Goal: Communication & Community: Participate in discussion

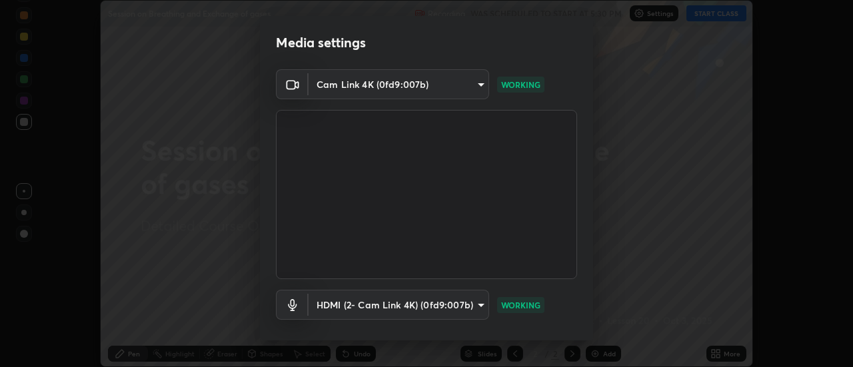
scroll to position [70, 0]
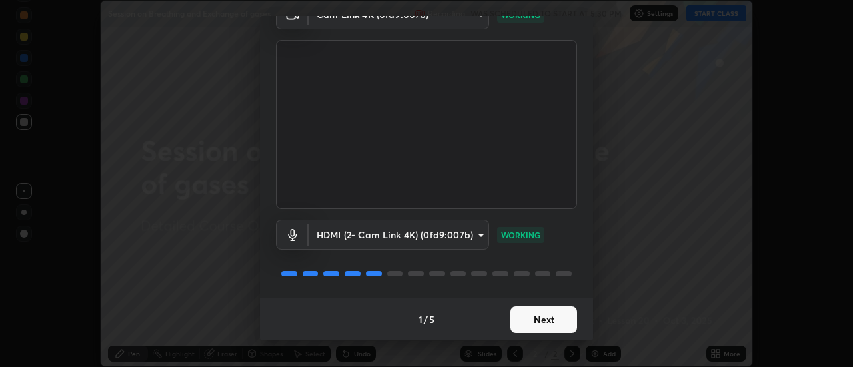
click at [530, 320] on button "Next" at bounding box center [543, 319] width 67 height 27
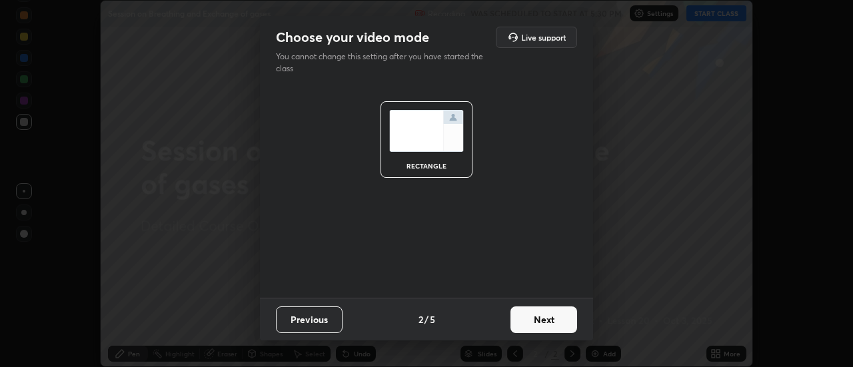
scroll to position [0, 0]
click at [530, 322] on button "Next" at bounding box center [543, 319] width 67 height 27
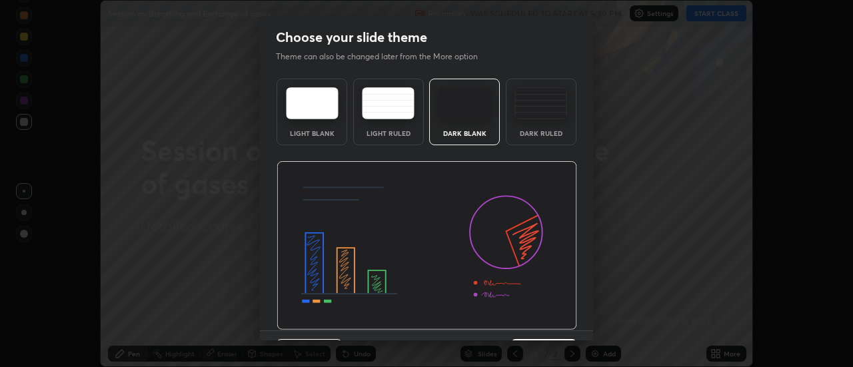
click at [535, 128] on div "Dark Ruled" at bounding box center [541, 112] width 71 height 67
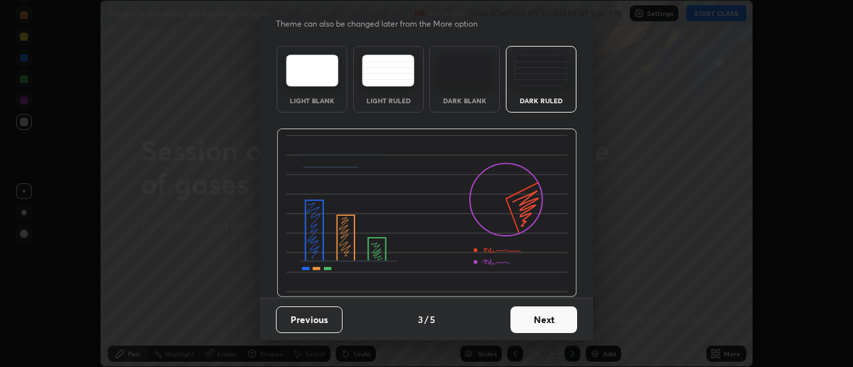
click at [515, 309] on button "Next" at bounding box center [543, 319] width 67 height 27
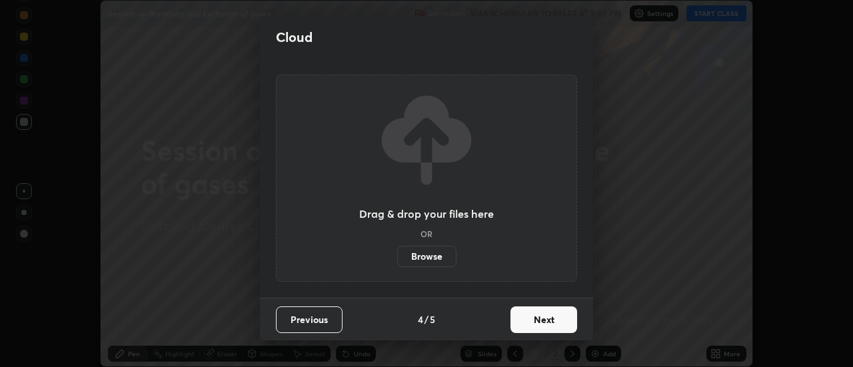
scroll to position [0, 0]
click at [534, 318] on button "Next" at bounding box center [543, 319] width 67 height 27
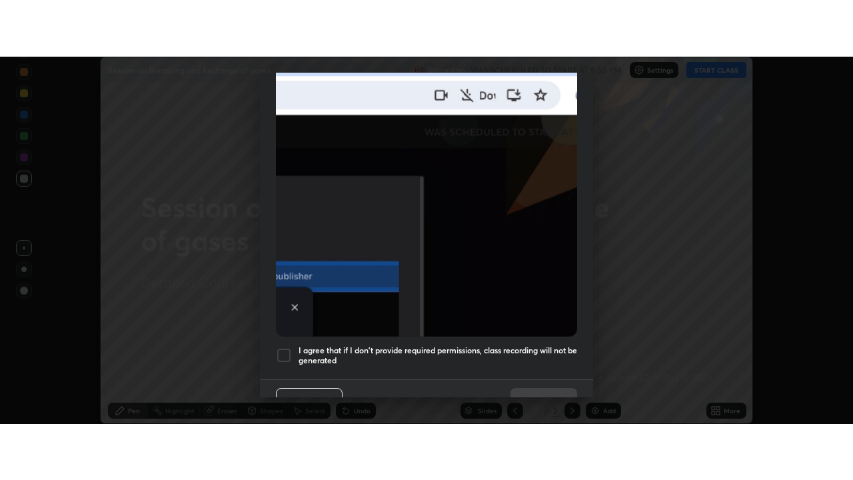
scroll to position [342, 0]
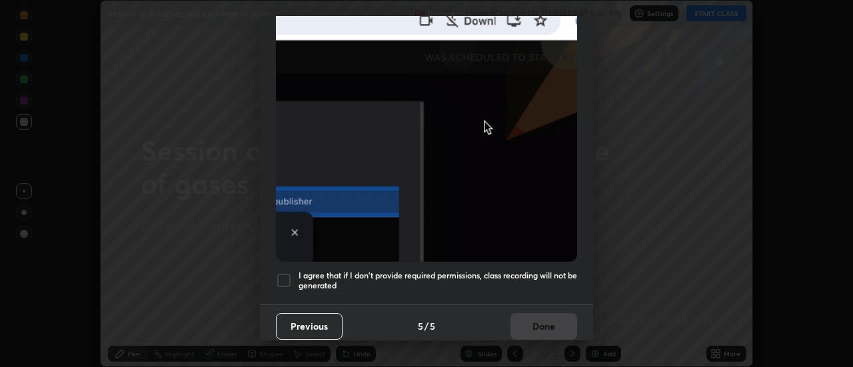
click at [286, 274] on div at bounding box center [284, 280] width 16 height 16
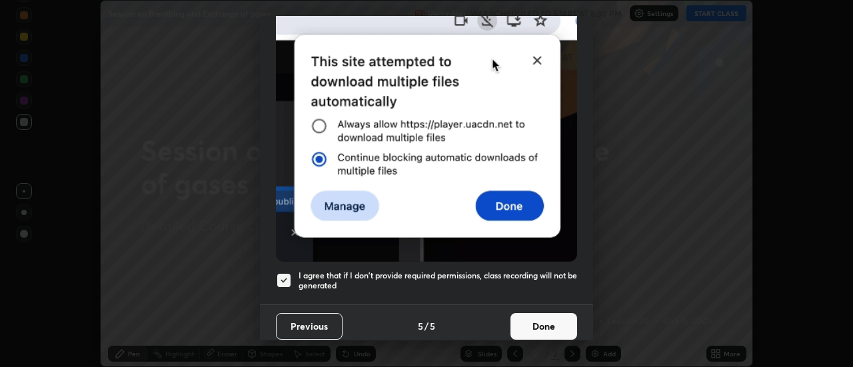
click at [544, 313] on button "Done" at bounding box center [543, 326] width 67 height 27
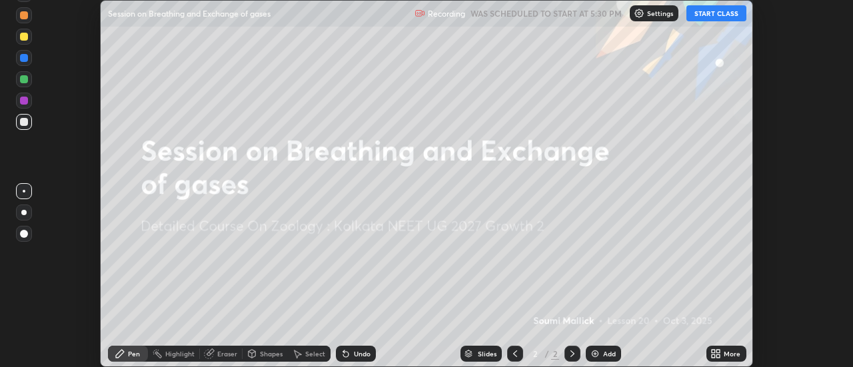
click at [710, 17] on button "START CLASS" at bounding box center [716, 13] width 60 height 16
click at [725, 354] on div "More" at bounding box center [732, 353] width 17 height 7
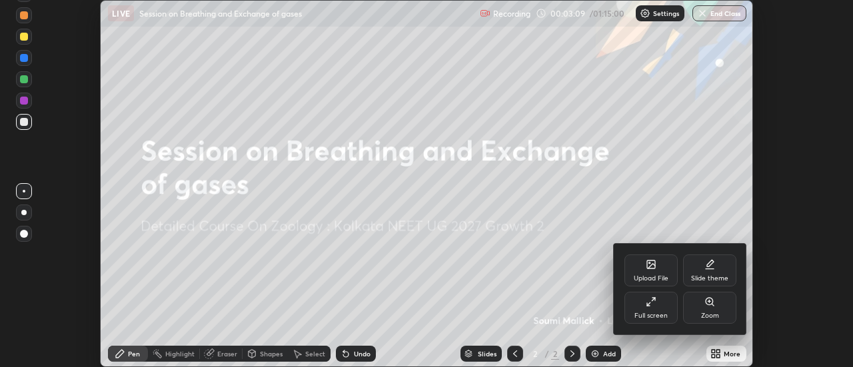
click at [647, 273] on div "Upload File" at bounding box center [650, 270] width 53 height 32
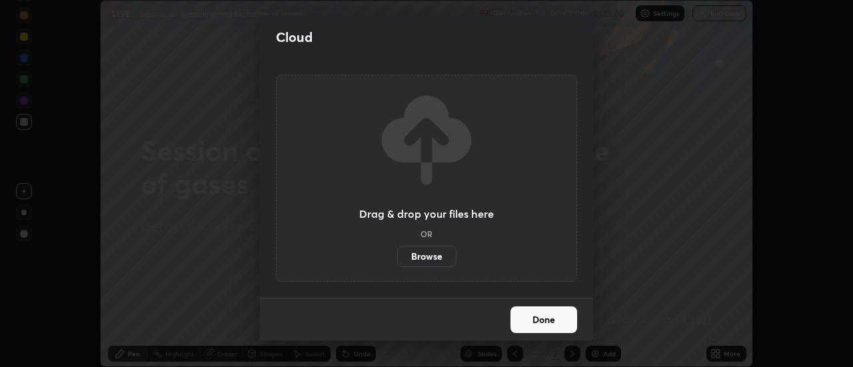
click at [432, 256] on label "Browse" at bounding box center [426, 256] width 59 height 21
click at [397, 256] on input "Browse" at bounding box center [397, 256] width 0 height 21
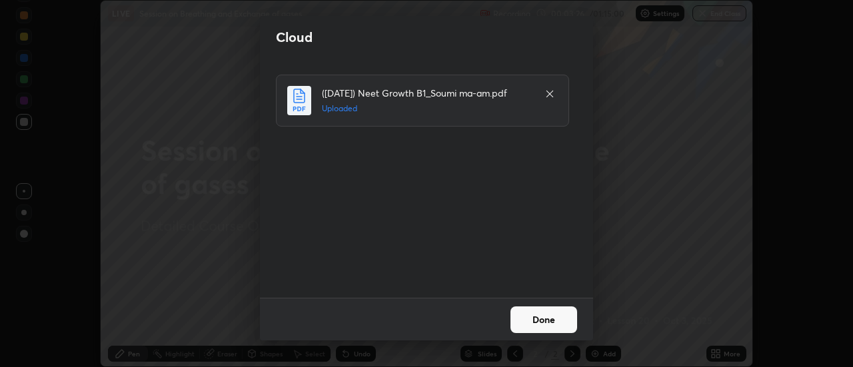
click at [538, 312] on button "Done" at bounding box center [543, 319] width 67 height 27
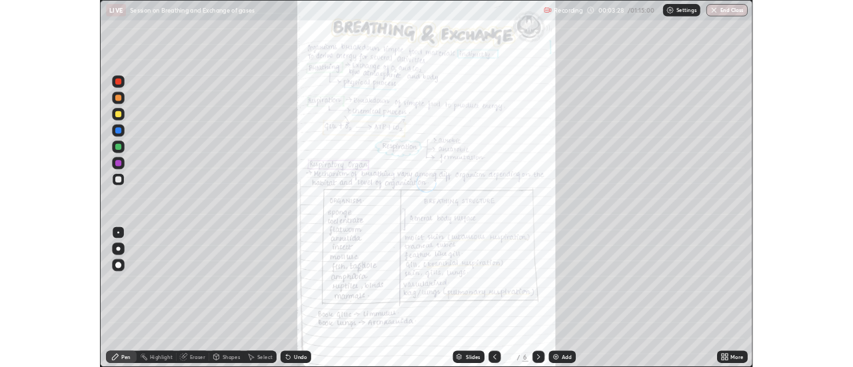
scroll to position [480, 853]
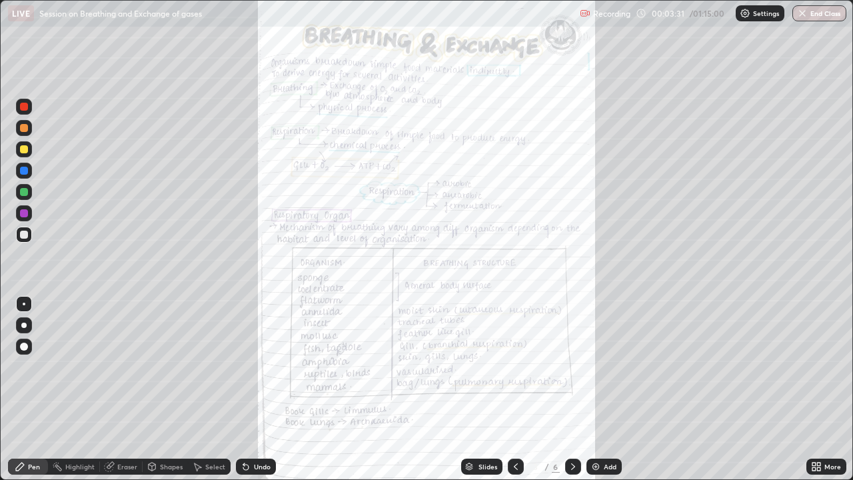
click at [817, 366] on icon at bounding box center [818, 468] width 3 height 3
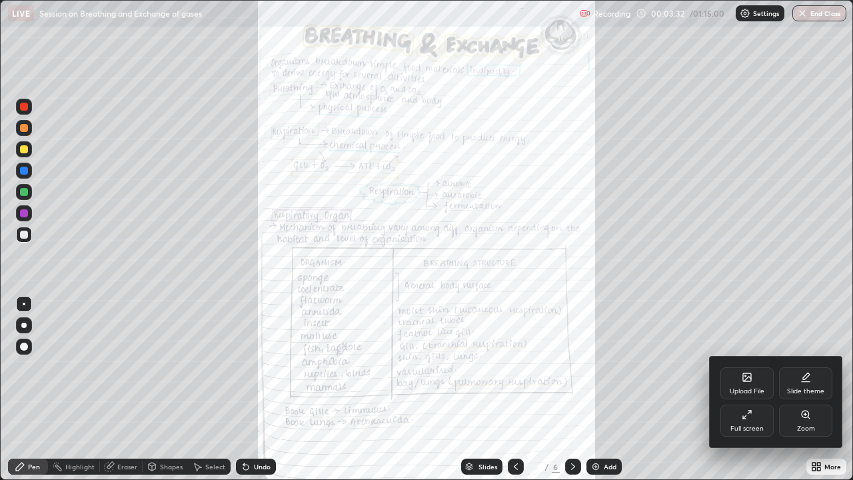
click at [745, 366] on icon at bounding box center [746, 414] width 11 height 11
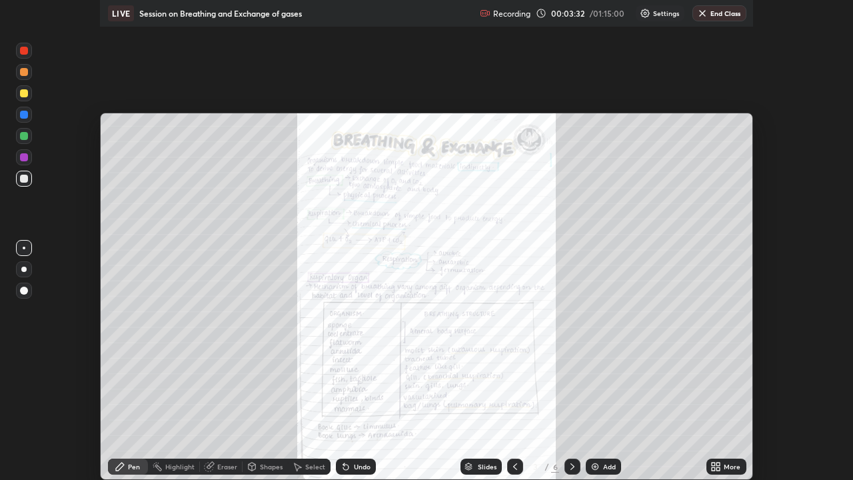
scroll to position [66254, 65768]
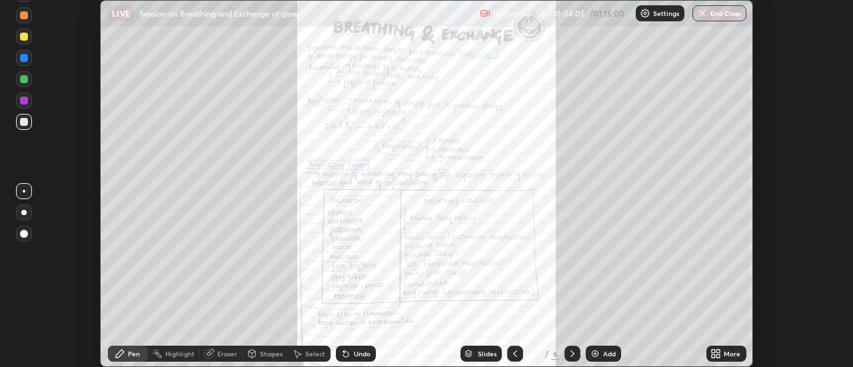
click at [718, 351] on icon at bounding box center [718, 351] width 3 height 3
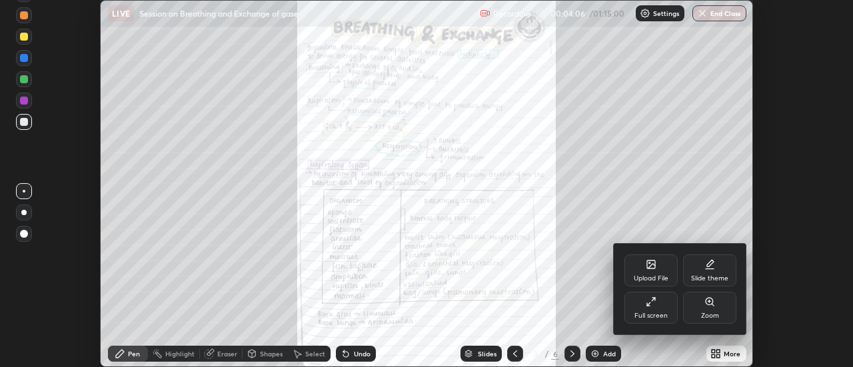
click at [651, 305] on icon at bounding box center [651, 301] width 11 height 11
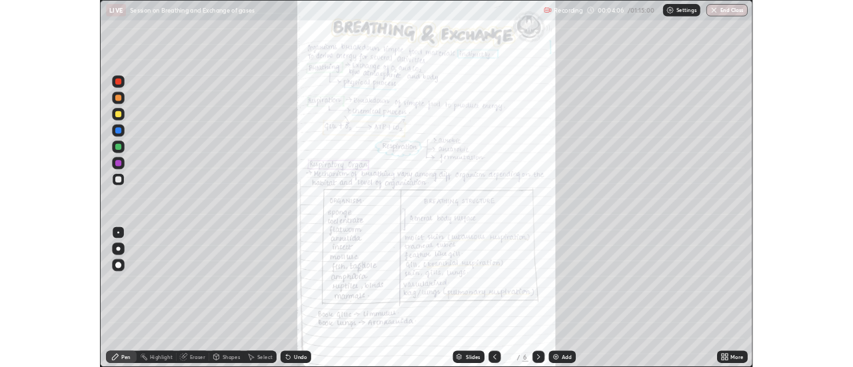
scroll to position [480, 853]
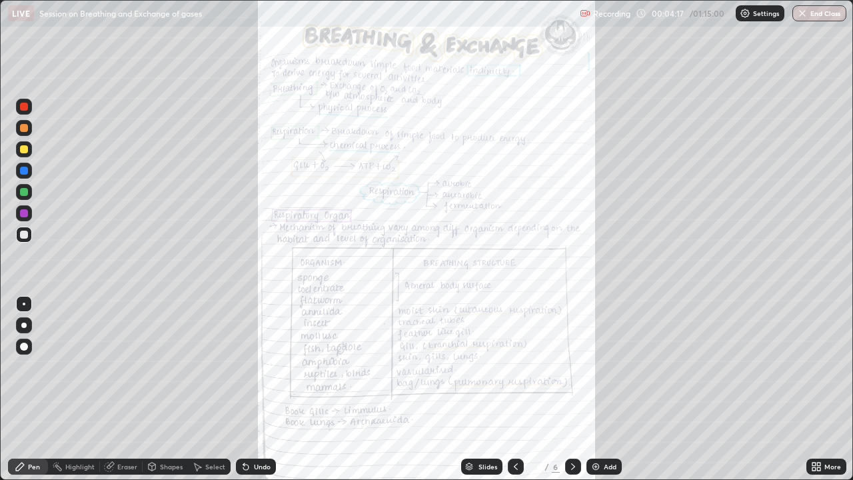
click at [809, 366] on div "More" at bounding box center [826, 466] width 40 height 16
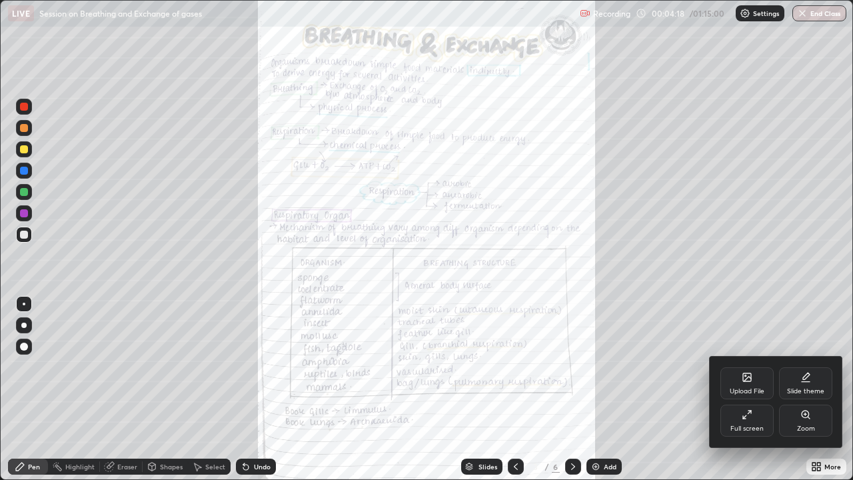
click at [743, 366] on div "Full screen" at bounding box center [746, 420] width 53 height 32
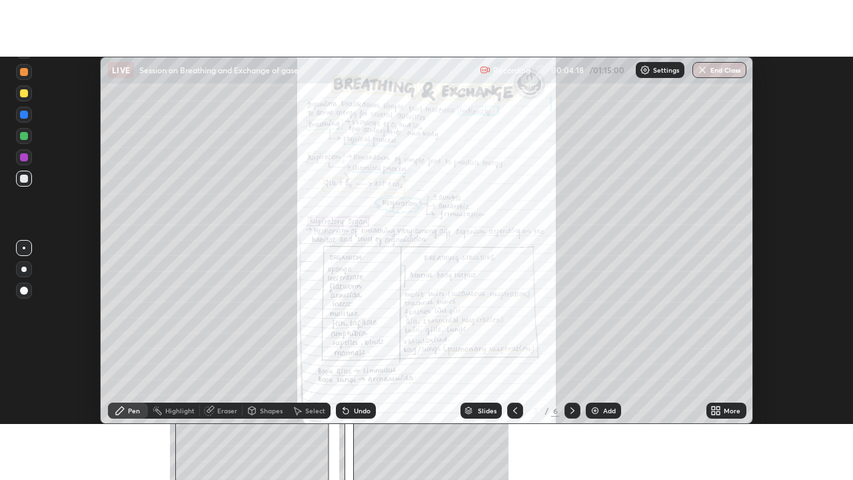
scroll to position [66254, 65768]
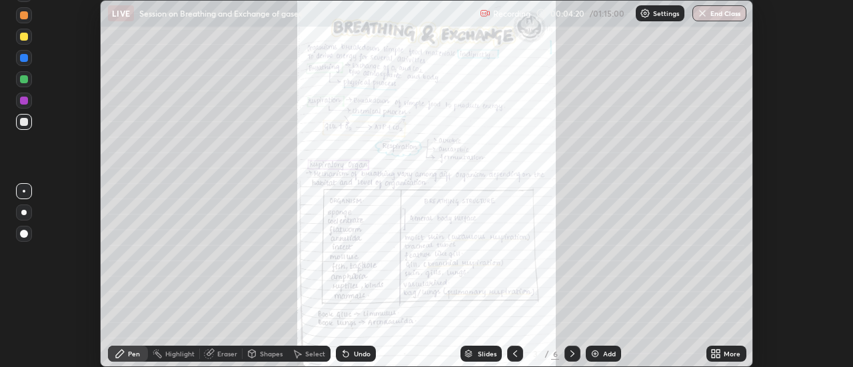
click at [714, 356] on icon at bounding box center [713, 355] width 3 height 3
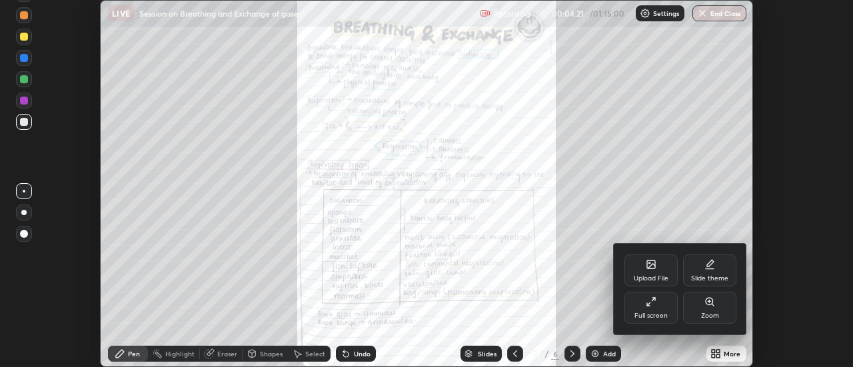
click at [662, 312] on div "Full screen" at bounding box center [650, 315] width 33 height 7
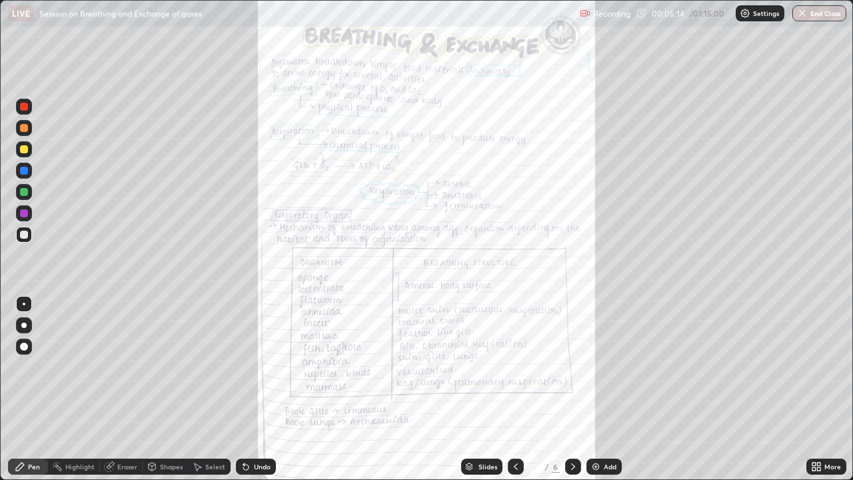
click at [817, 366] on icon at bounding box center [818, 463] width 3 height 3
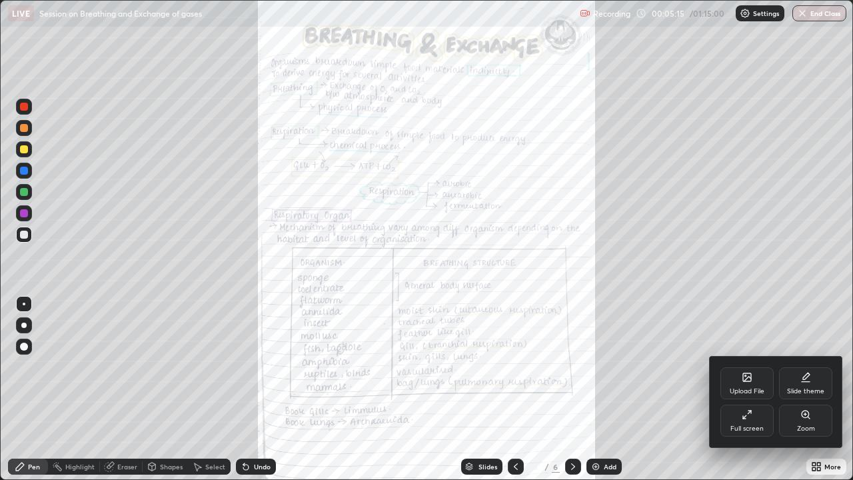
click at [798, 366] on div "Zoom" at bounding box center [805, 420] width 53 height 32
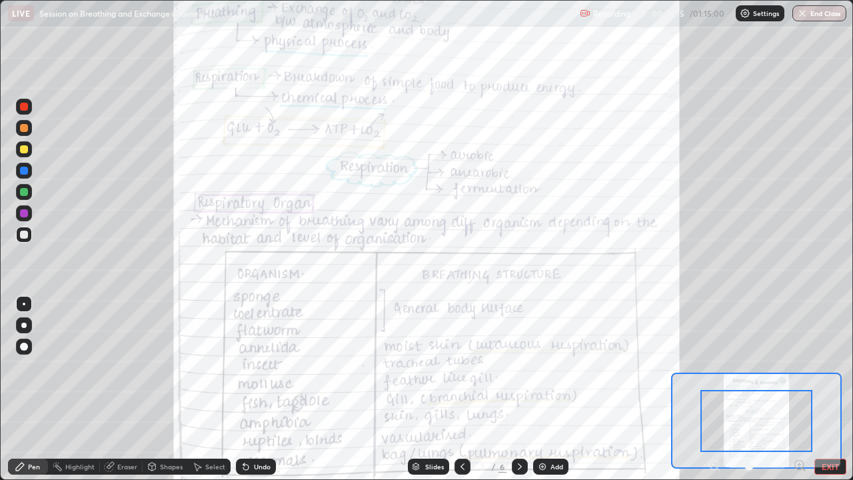
click at [799, 366] on icon at bounding box center [798, 464] width 3 height 0
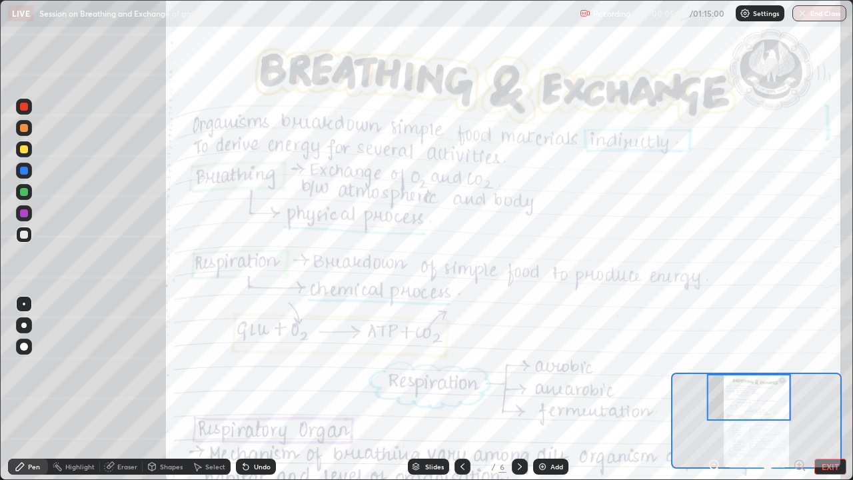
click at [714, 366] on icon at bounding box center [713, 464] width 3 height 0
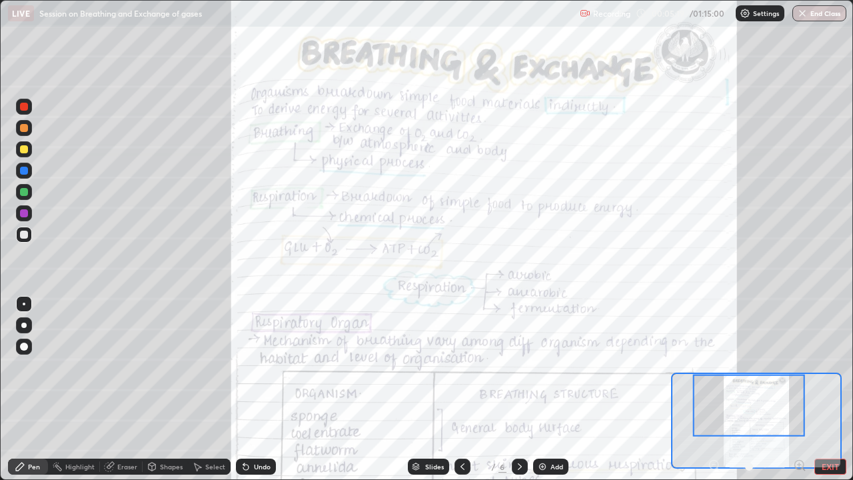
click at [751, 366] on div at bounding box center [749, 405] width 112 height 62
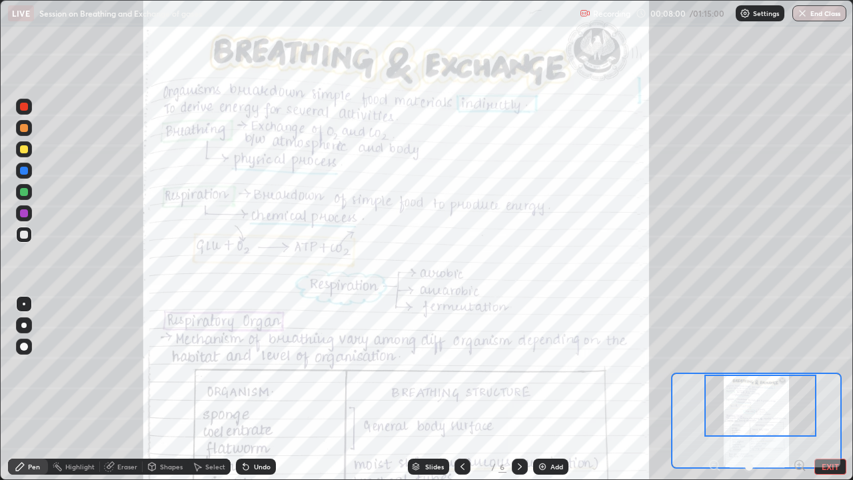
click at [24, 169] on div at bounding box center [24, 171] width 8 height 8
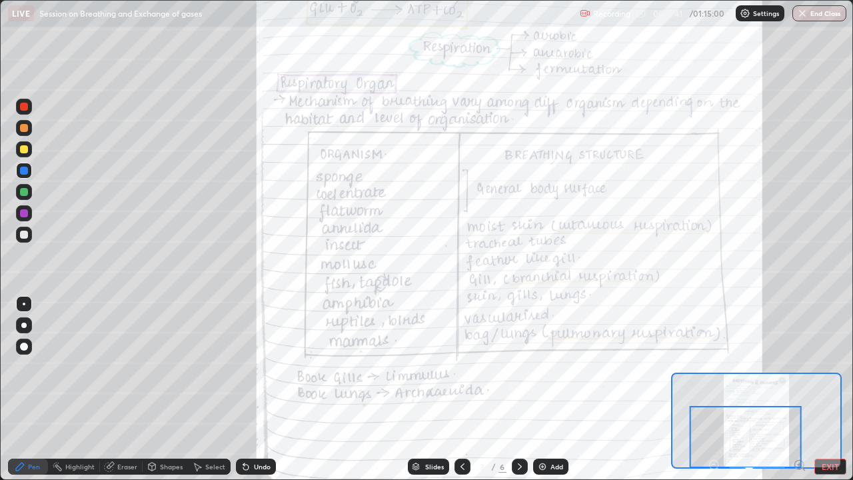
click at [520, 366] on icon at bounding box center [519, 466] width 11 height 11
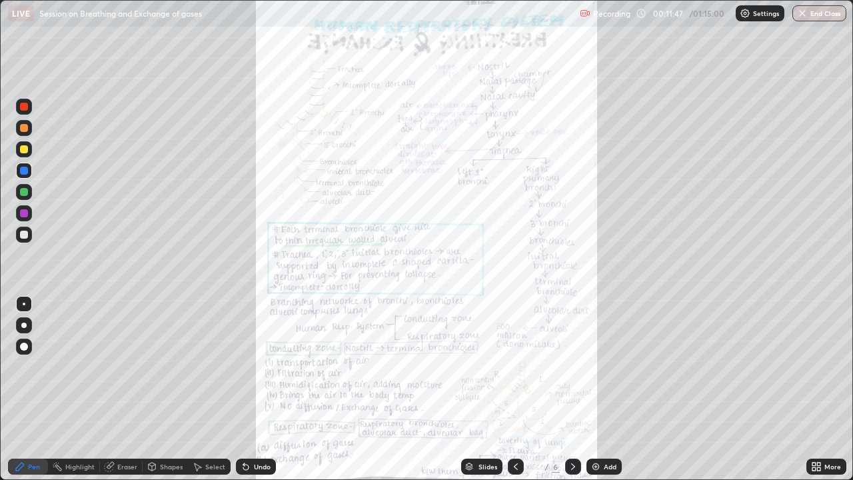
click at [819, 366] on div "More" at bounding box center [826, 466] width 40 height 16
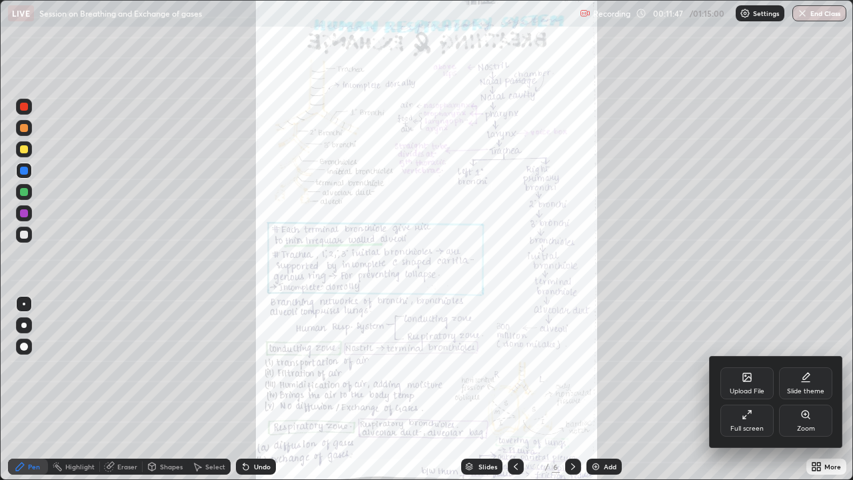
click at [792, 366] on div "Zoom" at bounding box center [805, 420] width 53 height 32
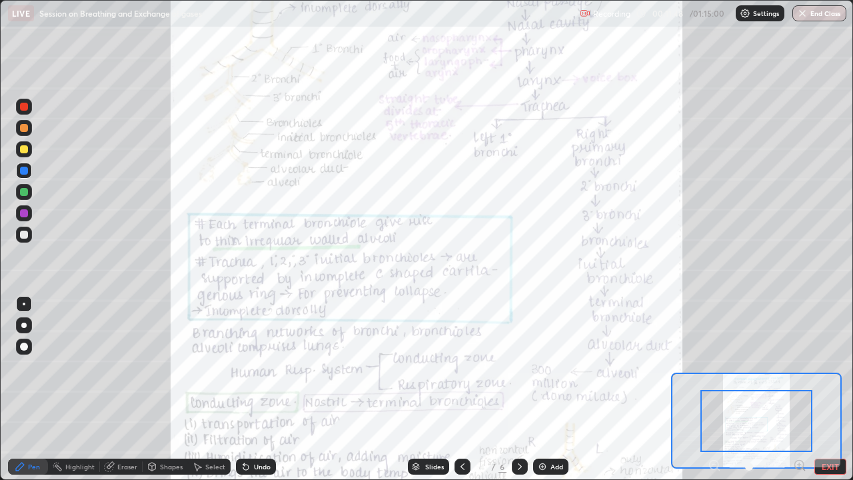
click at [797, 366] on icon at bounding box center [799, 464] width 13 height 13
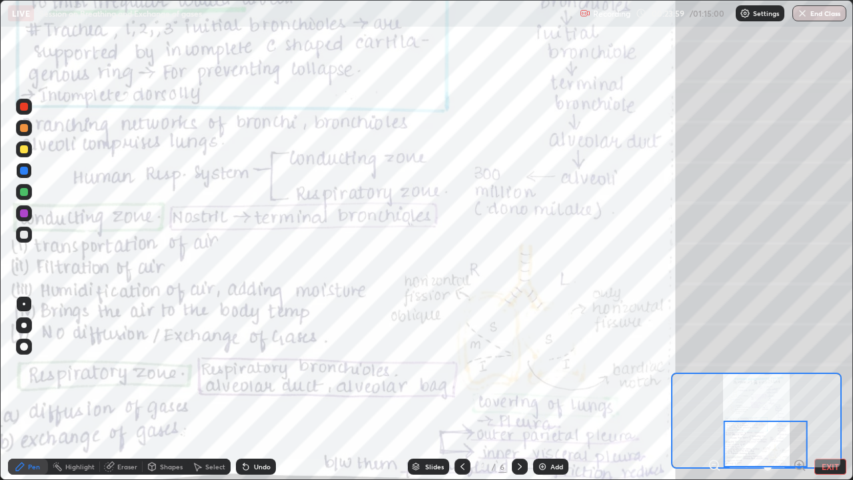
click at [518, 366] on icon at bounding box center [519, 466] width 11 height 11
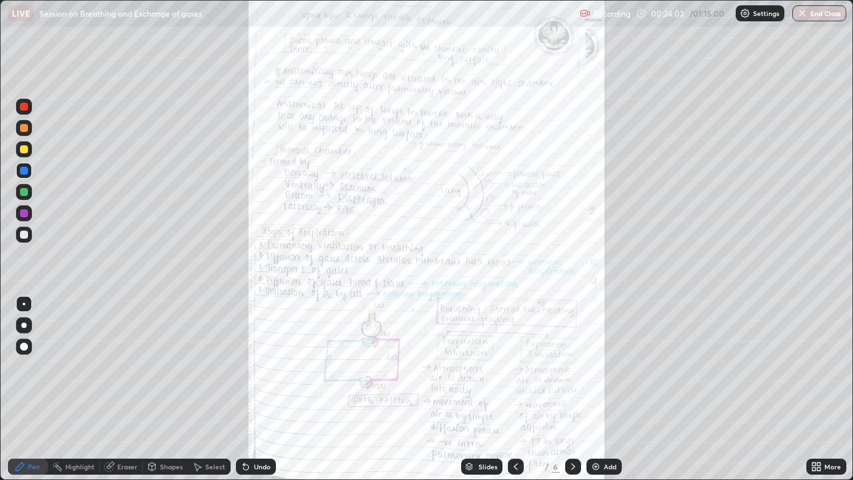
click at [827, 366] on div "More" at bounding box center [826, 466] width 40 height 16
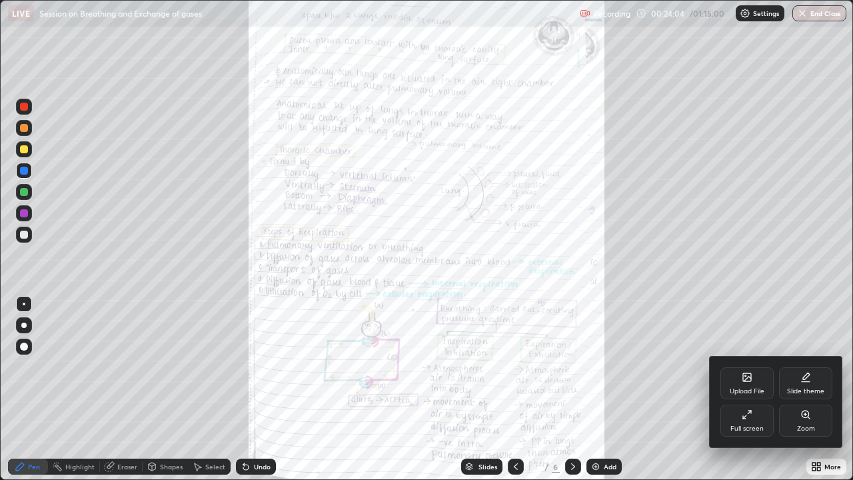
click at [805, 366] on div "Zoom" at bounding box center [805, 420] width 53 height 32
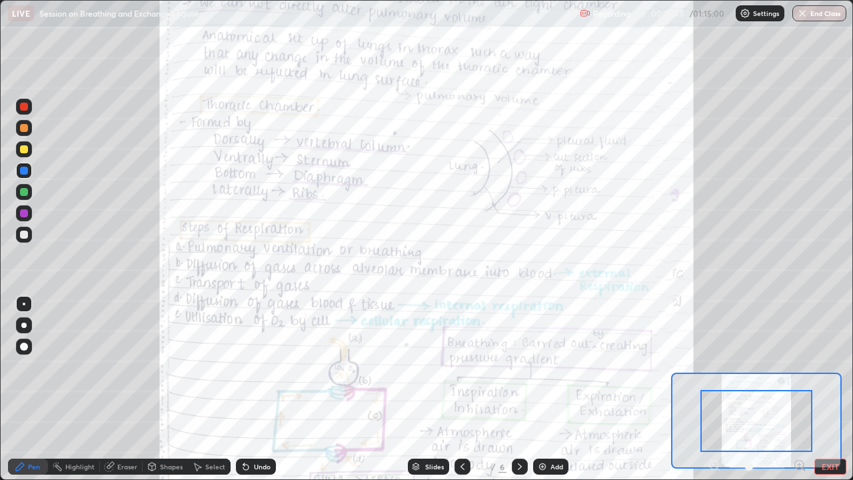
click at [799, 366] on icon at bounding box center [798, 464] width 3 height 0
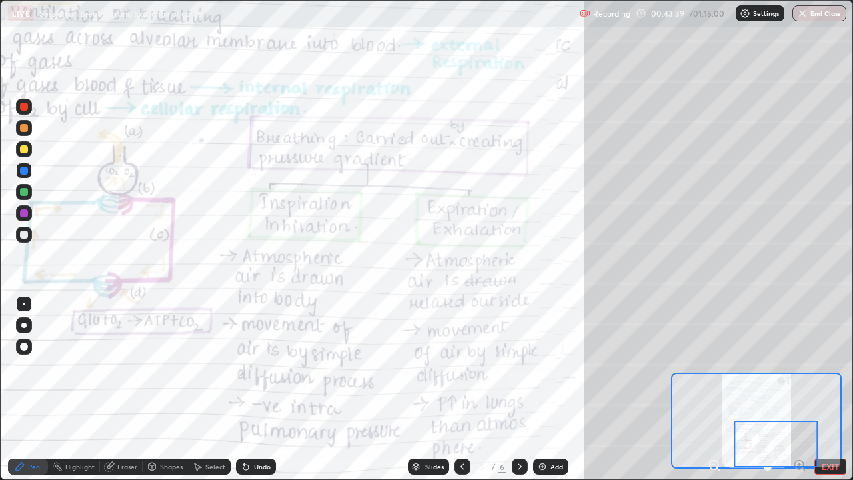
click at [520, 366] on icon at bounding box center [519, 466] width 11 height 11
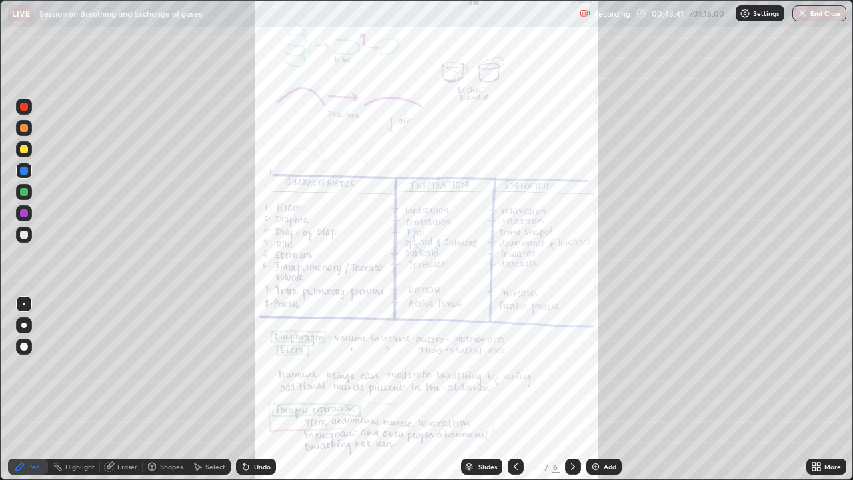
click at [799, 366] on div "Slides 6 / 6 Add" at bounding box center [541, 466] width 530 height 27
click at [811, 366] on icon at bounding box center [816, 466] width 11 height 11
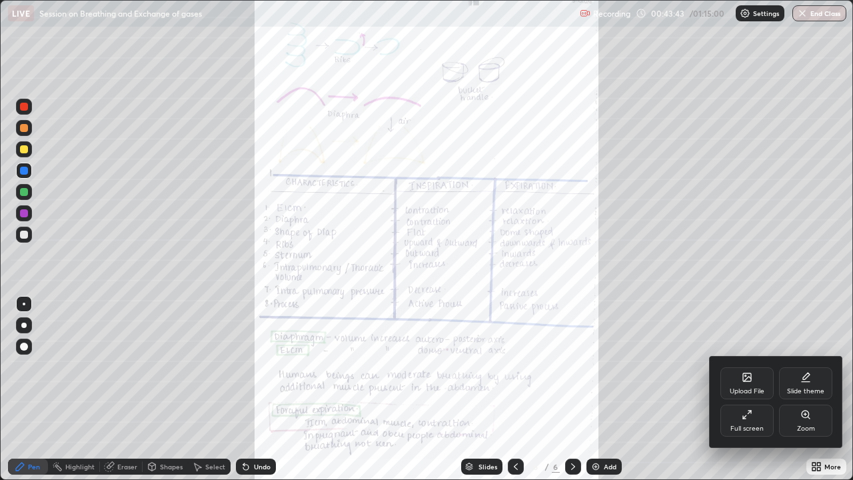
click at [801, 366] on div "Zoom" at bounding box center [805, 420] width 53 height 32
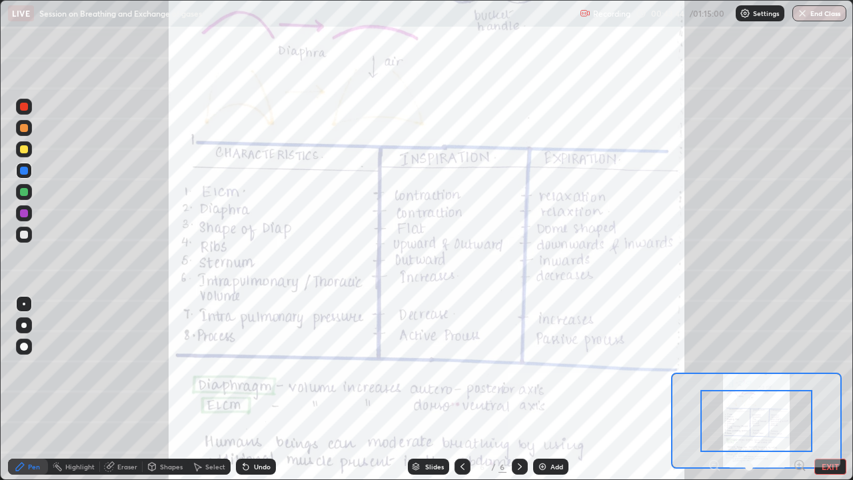
click at [797, 366] on icon at bounding box center [799, 464] width 9 height 9
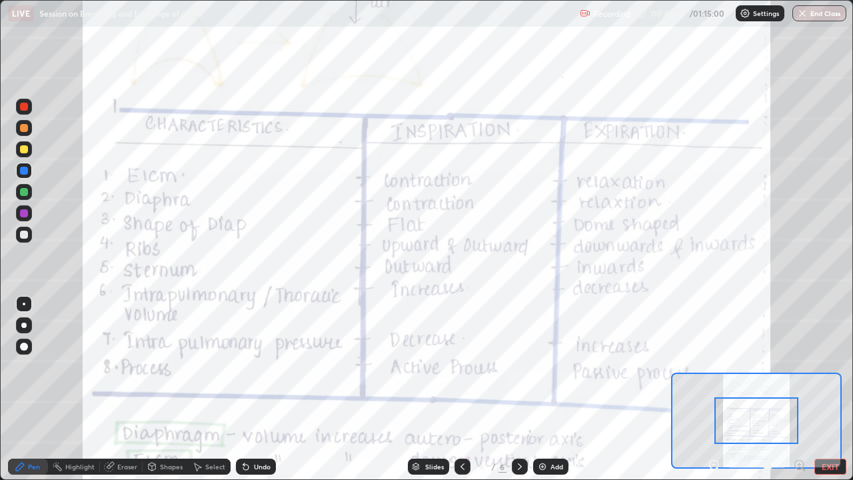
click at [795, 366] on icon at bounding box center [799, 464] width 13 height 13
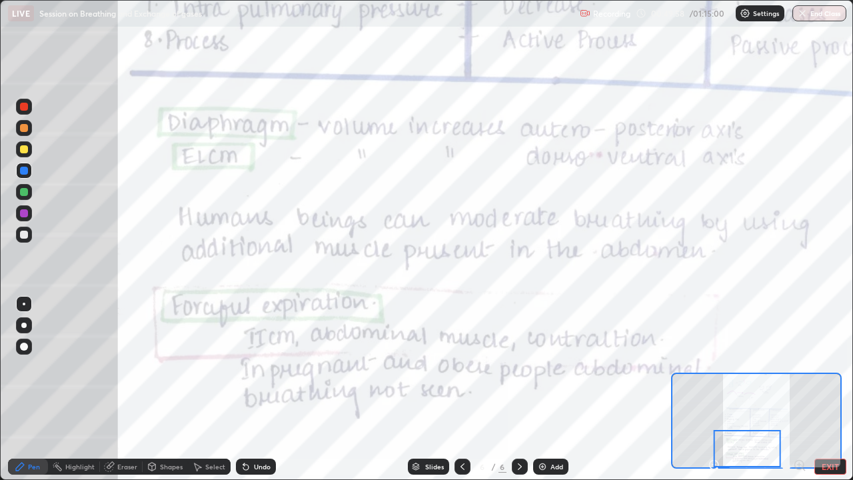
click at [767, 366] on div at bounding box center [747, 448] width 67 height 37
click at [523, 366] on icon at bounding box center [519, 466] width 11 height 11
click at [521, 366] on div at bounding box center [520, 466] width 16 height 16
click at [518, 366] on icon at bounding box center [519, 466] width 11 height 11
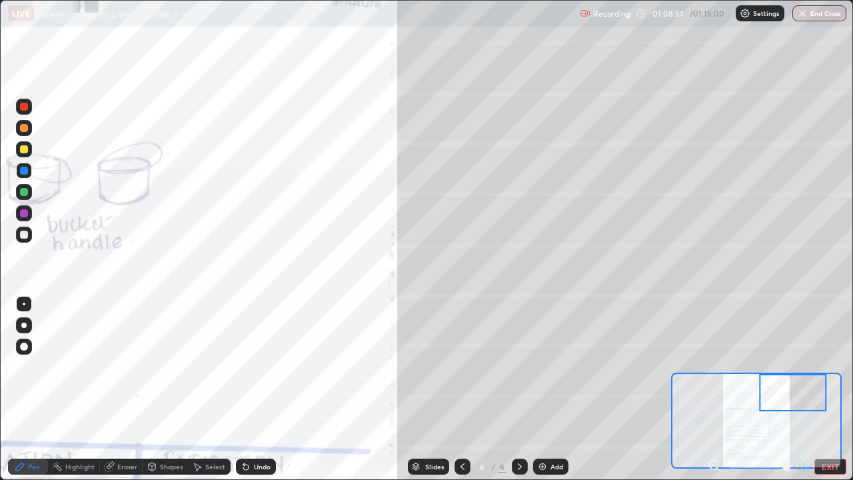
click at [834, 366] on button "EXIT" at bounding box center [830, 466] width 32 height 16
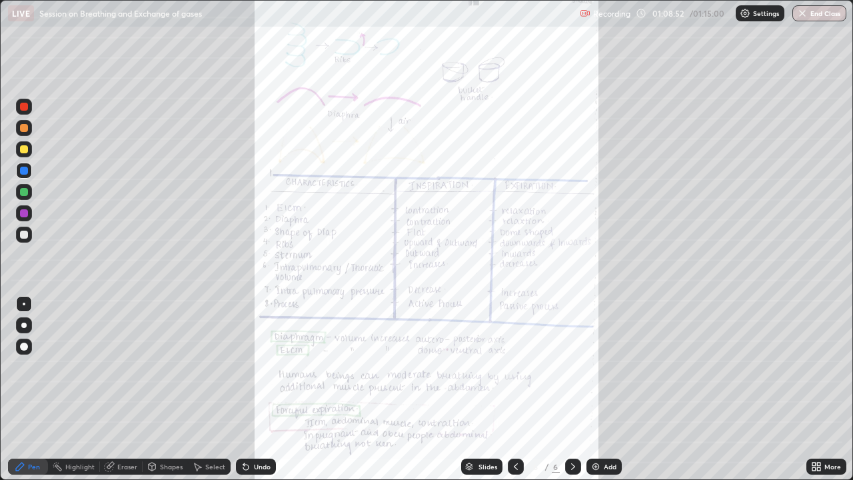
click at [817, 366] on icon at bounding box center [818, 468] width 3 height 3
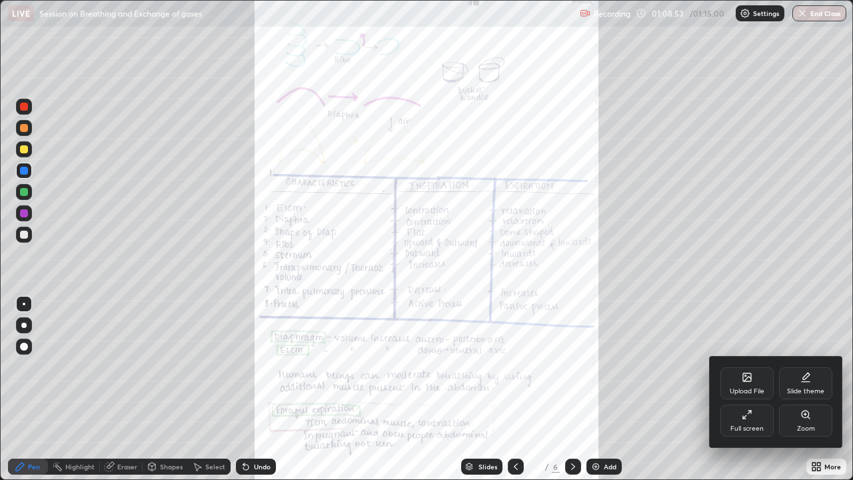
click at [750, 366] on icon at bounding box center [746, 414] width 11 height 11
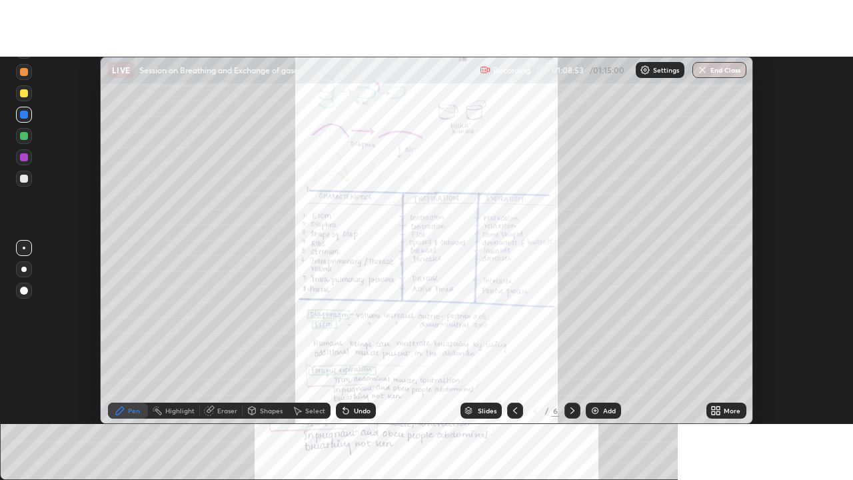
scroll to position [66254, 65768]
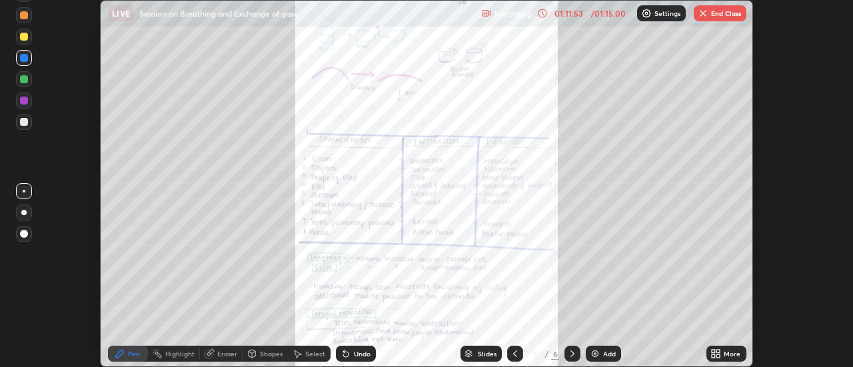
click at [727, 354] on div "More" at bounding box center [732, 353] width 17 height 7
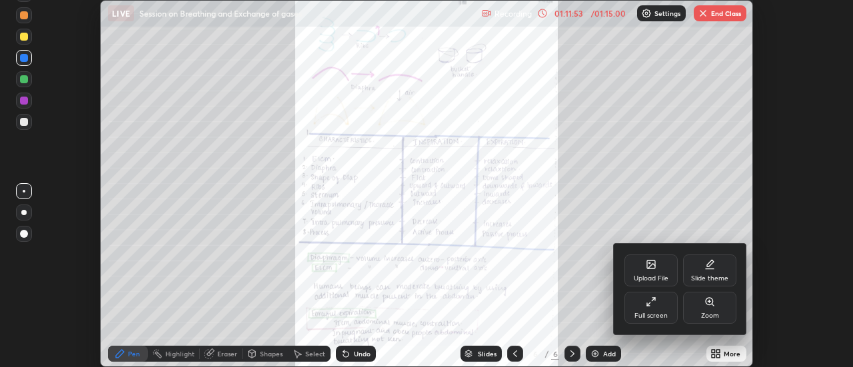
click at [655, 270] on div "Upload File" at bounding box center [650, 270] width 53 height 32
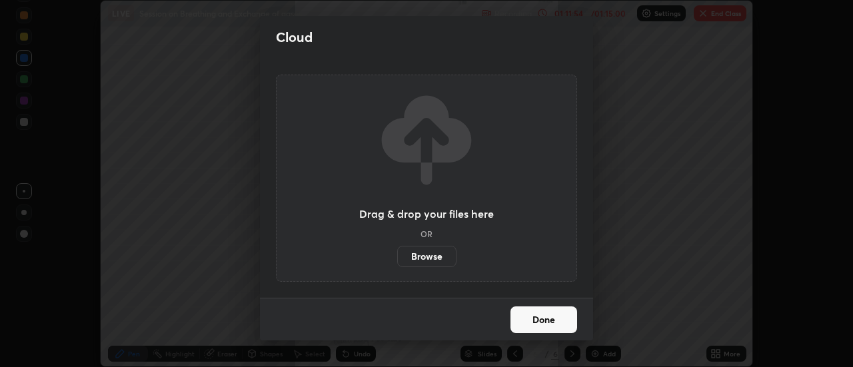
click at [439, 260] on label "Browse" at bounding box center [426, 256] width 59 height 21
click at [397, 260] on input "Browse" at bounding box center [397, 256] width 0 height 21
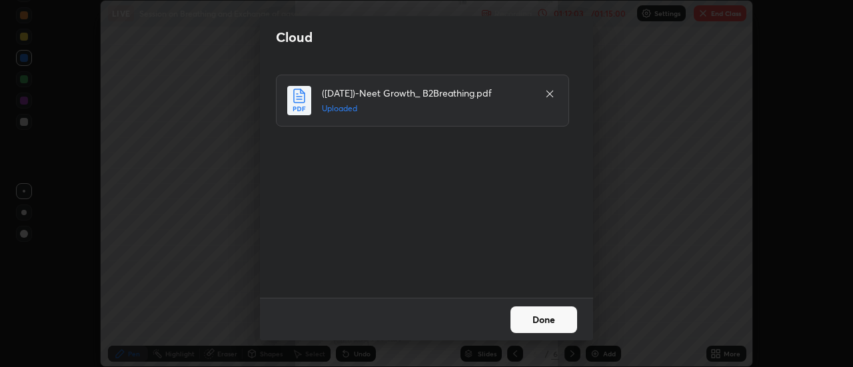
click at [541, 319] on button "Done" at bounding box center [543, 319] width 67 height 27
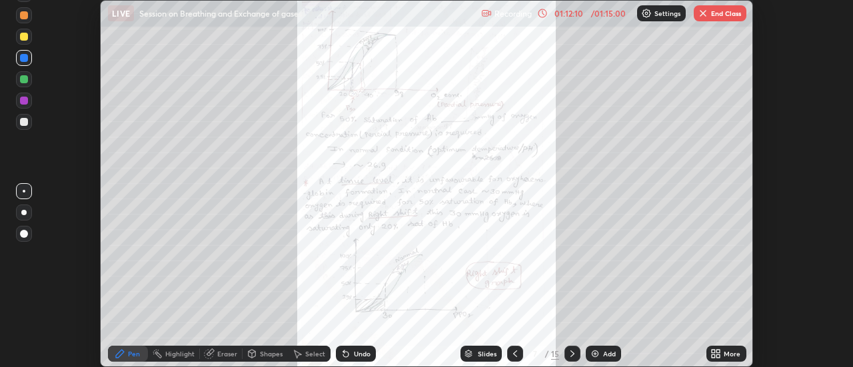
click at [716, 354] on icon at bounding box center [715, 353] width 11 height 11
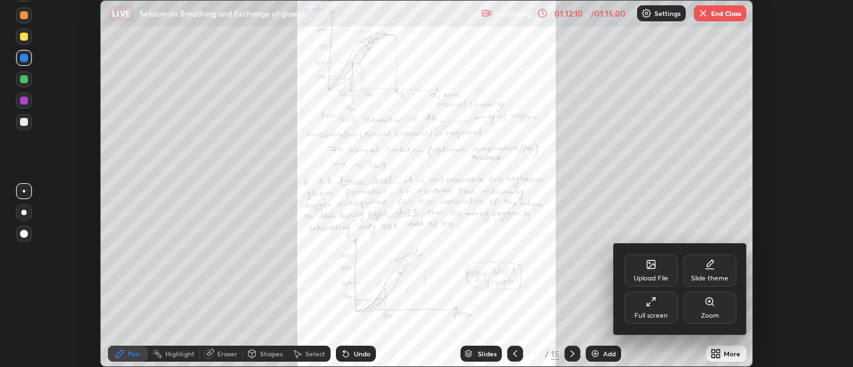
click at [648, 310] on div "Full screen" at bounding box center [650, 308] width 53 height 32
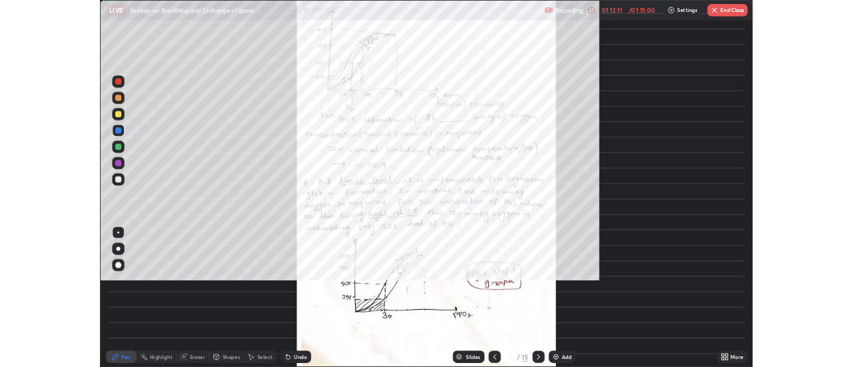
scroll to position [480, 853]
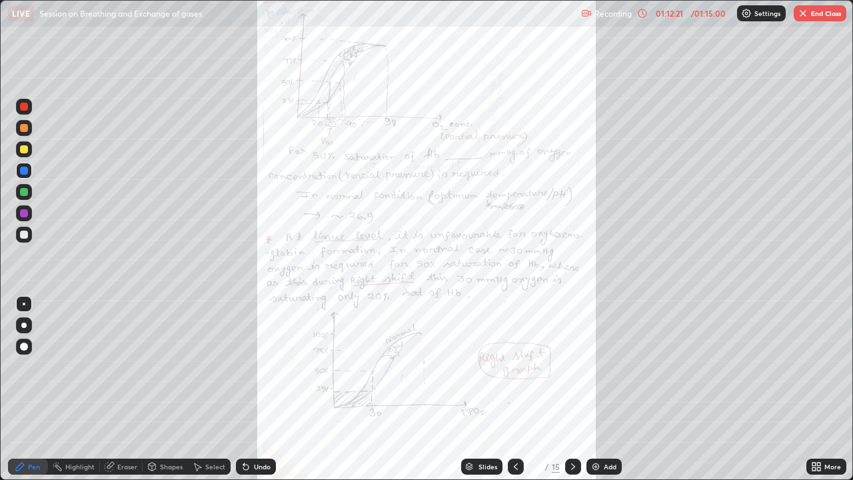
click at [575, 366] on icon at bounding box center [573, 466] width 11 height 11
click at [572, 366] on icon at bounding box center [573, 466] width 11 height 11
click at [566, 366] on div at bounding box center [573, 466] width 16 height 16
click at [570, 366] on icon at bounding box center [573, 466] width 11 height 11
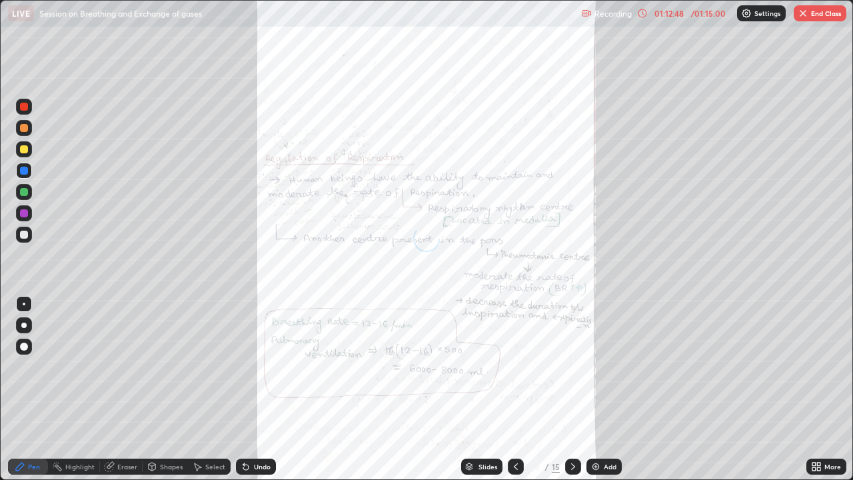
click at [572, 366] on icon at bounding box center [573, 466] width 11 height 11
click at [569, 366] on icon at bounding box center [573, 466] width 11 height 11
click at [571, 366] on icon at bounding box center [573, 466] width 11 height 11
click at [813, 12] on button "End Class" at bounding box center [819, 13] width 53 height 16
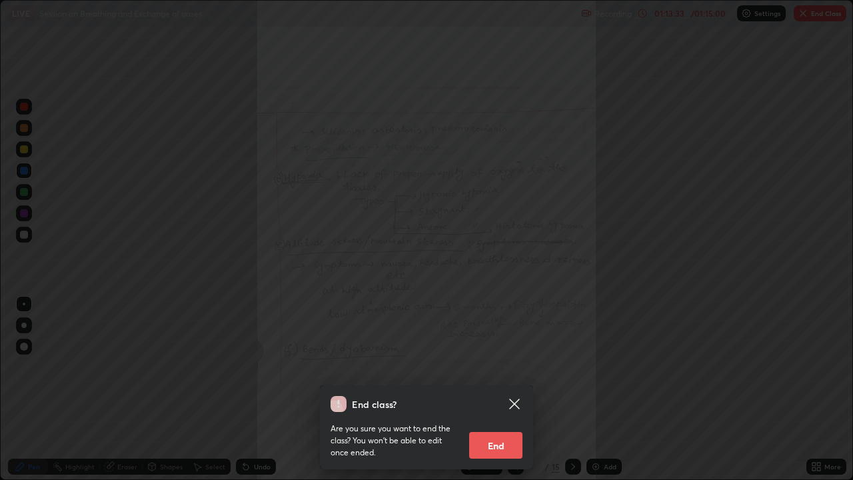
click at [505, 366] on button "End" at bounding box center [495, 445] width 53 height 27
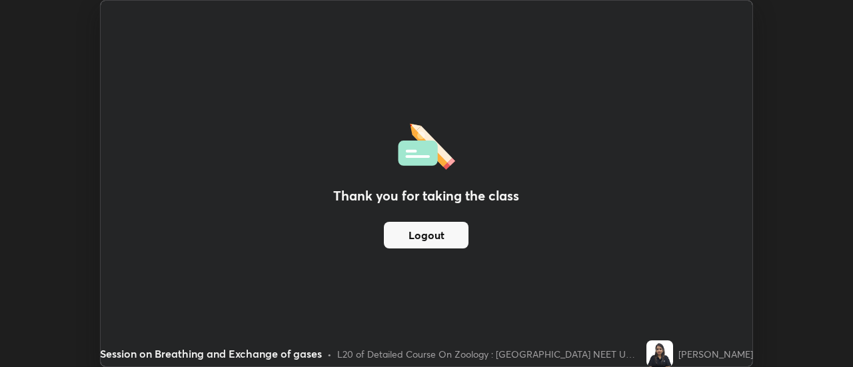
scroll to position [66254, 65768]
